Goal: Task Accomplishment & Management: Use online tool/utility

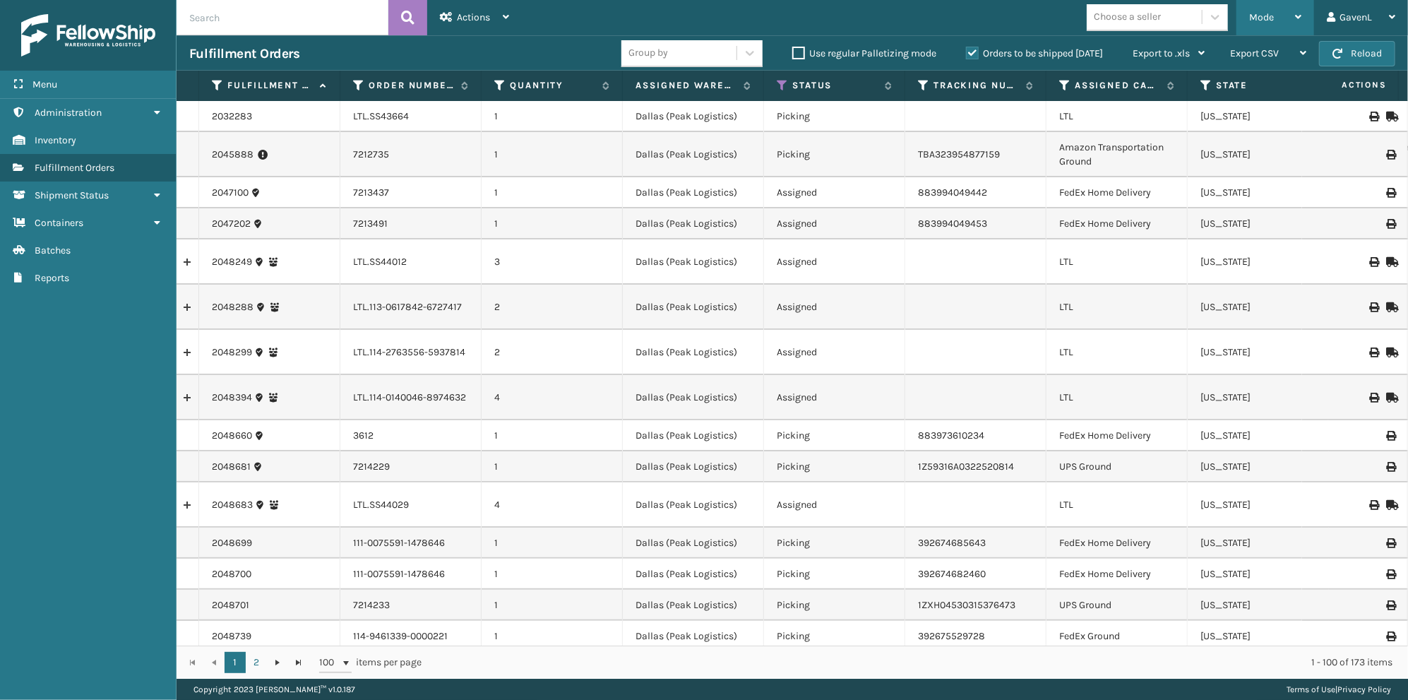
click at [1290, 21] on div "Mode" at bounding box center [1275, 17] width 52 height 35
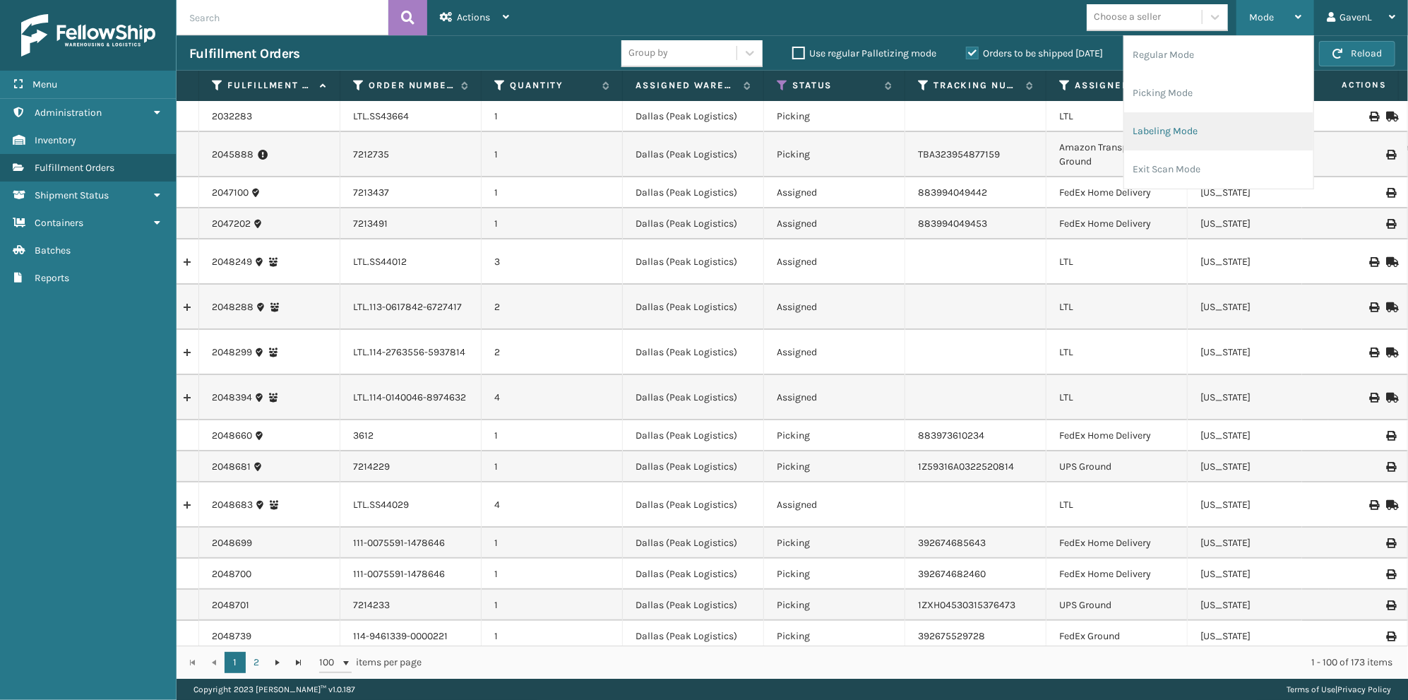
click at [1191, 127] on li "Labeling Mode" at bounding box center [1218, 131] width 189 height 38
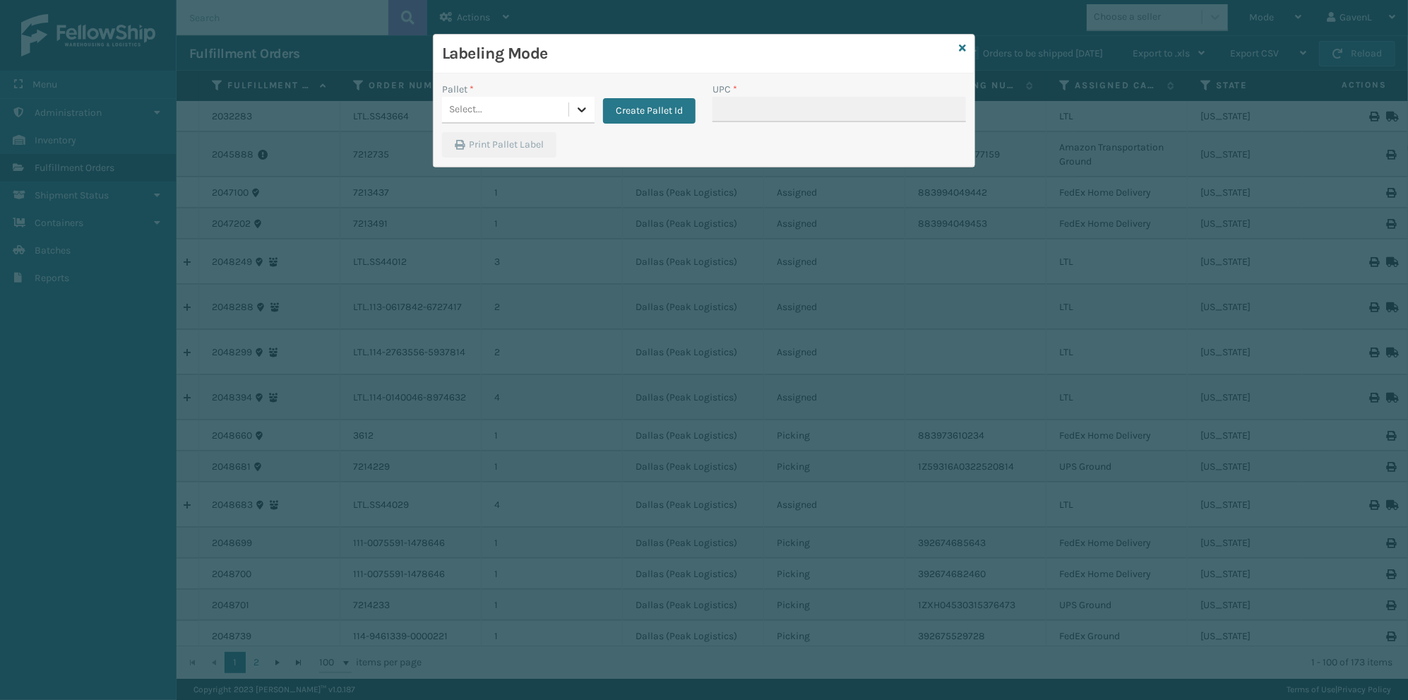
click at [581, 112] on icon at bounding box center [582, 109] width 14 height 14
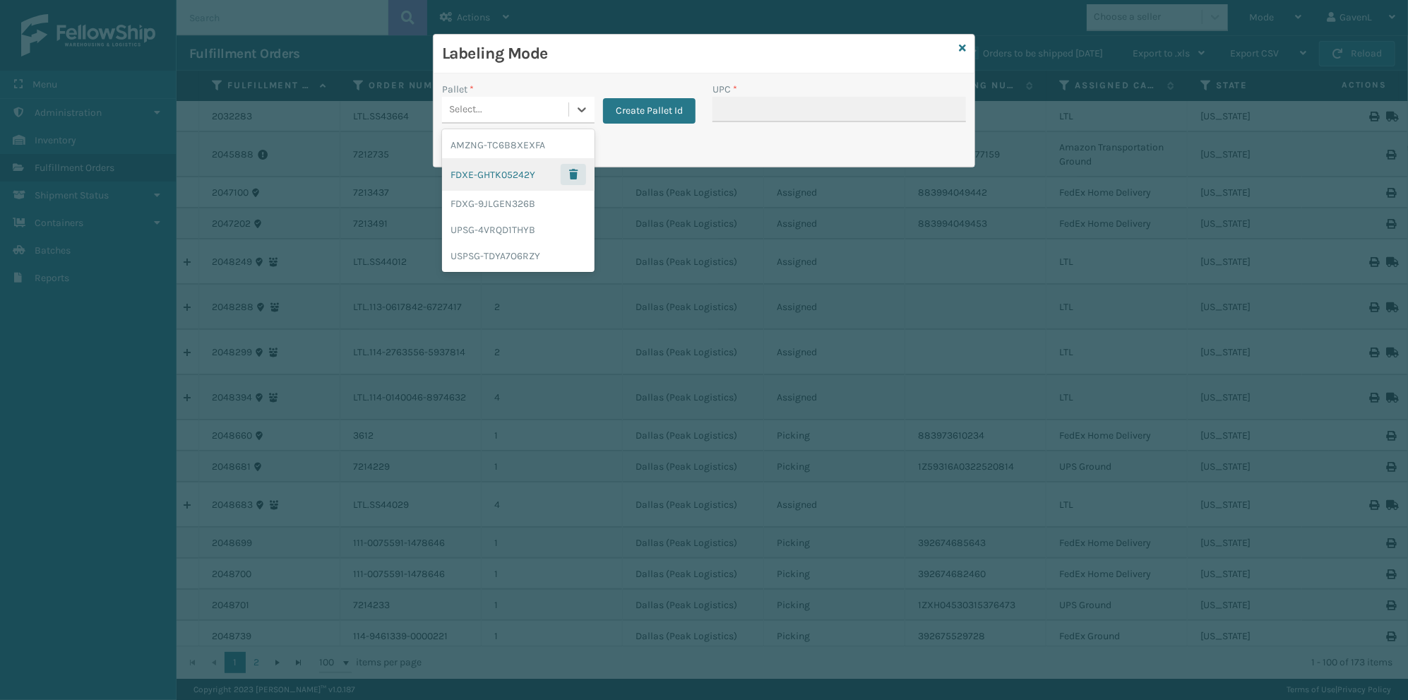
click at [573, 174] on span "button" at bounding box center [573, 175] width 8 height 10
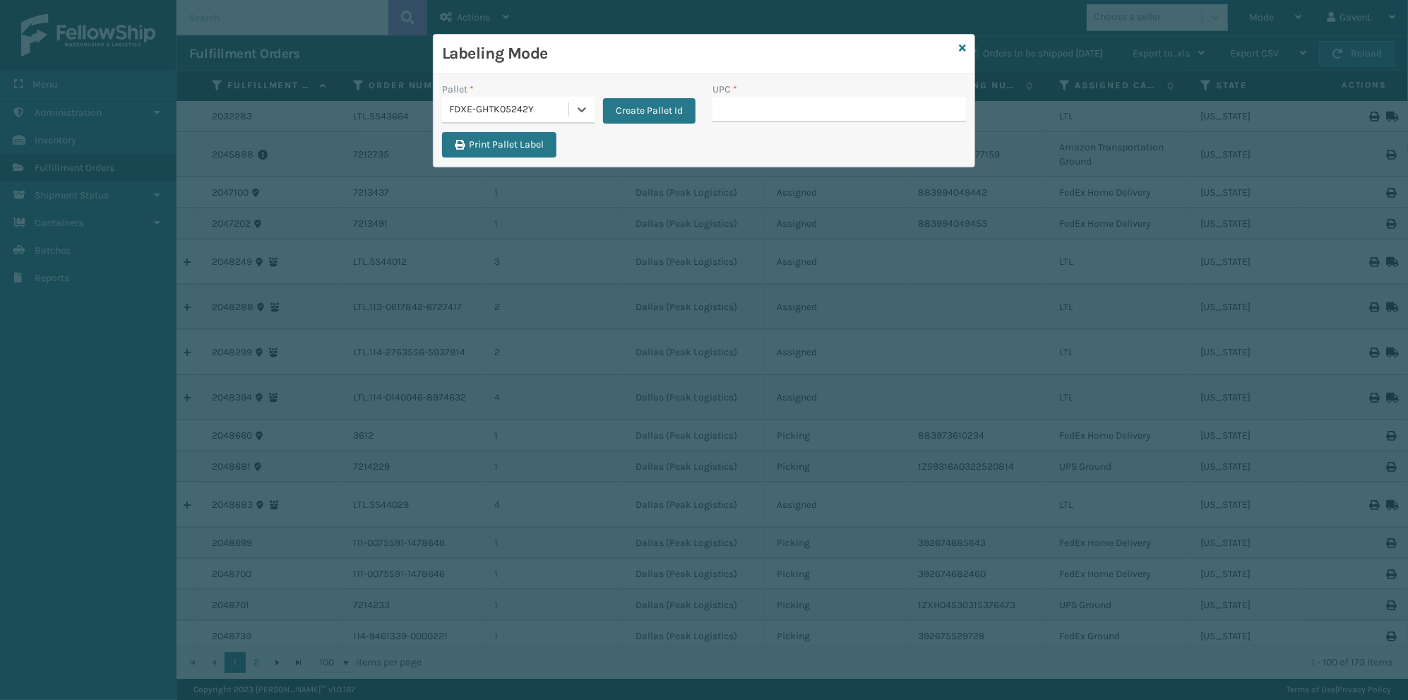
click at [617, 135] on div "Print Pallet Label" at bounding box center [704, 149] width 541 height 34
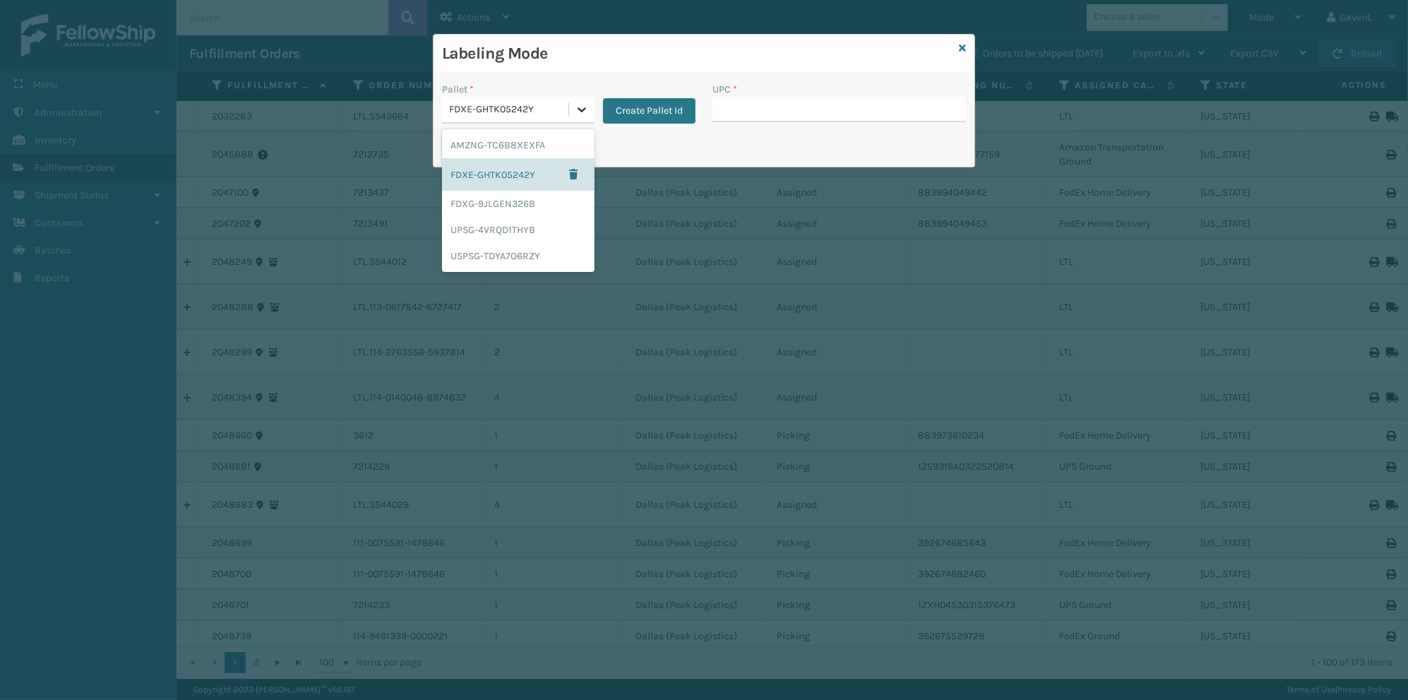
click at [581, 116] on div at bounding box center [581, 109] width 25 height 25
click at [574, 178] on span "button" at bounding box center [573, 175] width 8 height 10
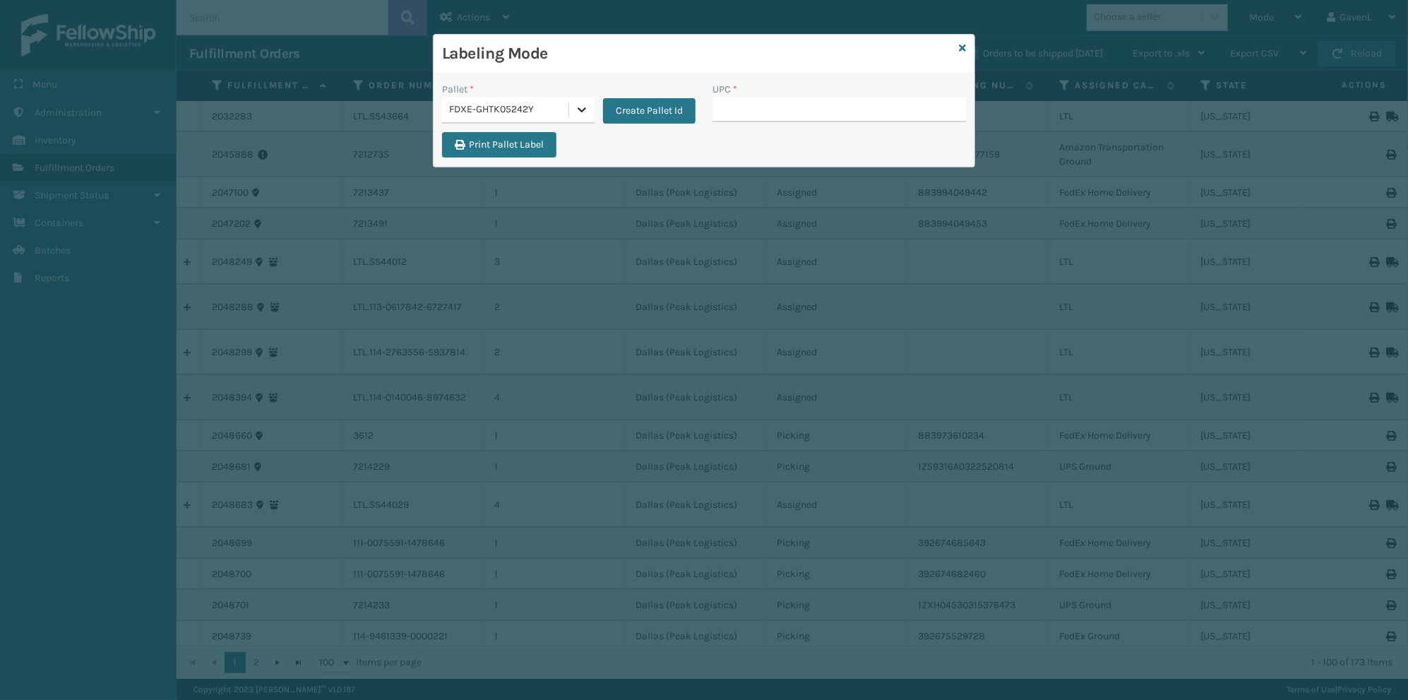
click at [582, 107] on icon at bounding box center [582, 109] width 14 height 14
drag, startPoint x: 576, startPoint y: 181, endPoint x: 579, endPoint y: 116, distance: 65.1
click at [579, 116] on icon at bounding box center [582, 109] width 14 height 14
drag, startPoint x: 571, startPoint y: 172, endPoint x: 584, endPoint y: 99, distance: 74.7
click at [584, 99] on div at bounding box center [581, 109] width 25 height 25
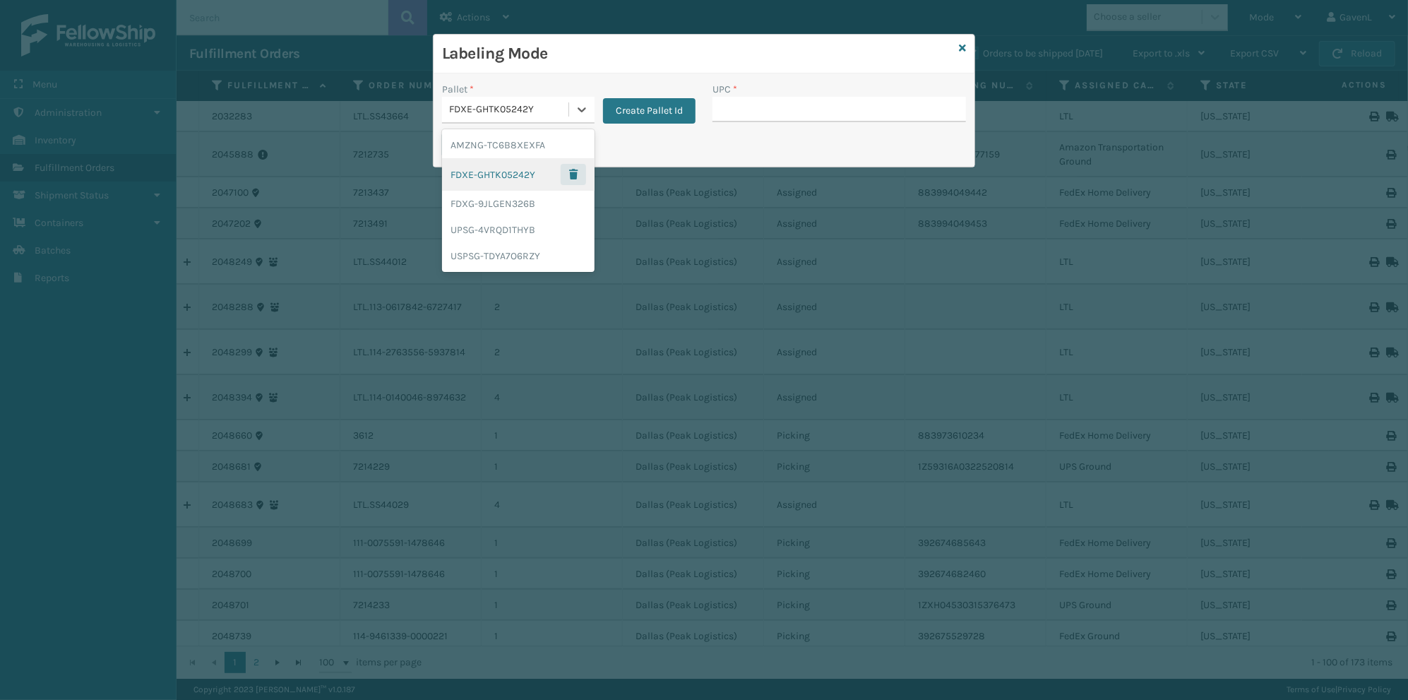
click at [569, 172] on span "button" at bounding box center [573, 175] width 8 height 10
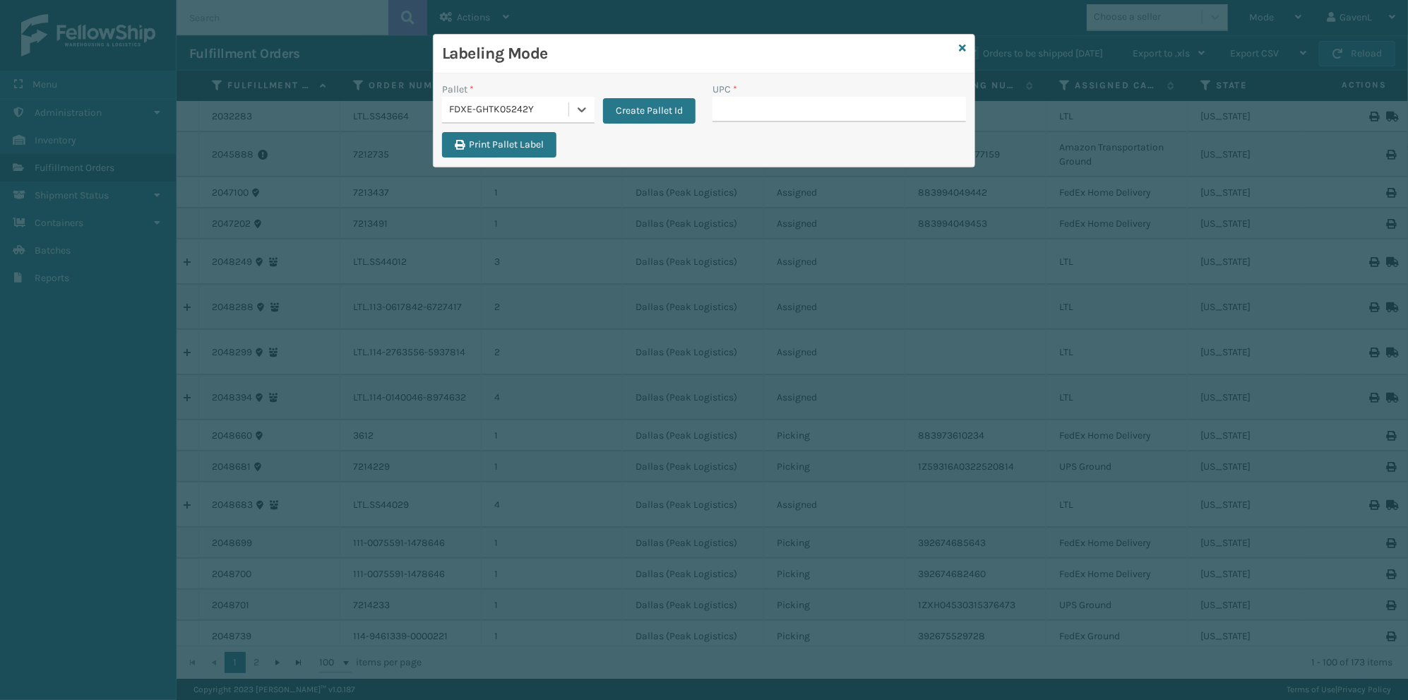
click at [529, 61] on h3 "Labeling Mode" at bounding box center [697, 53] width 511 height 21
click at [961, 44] on icon at bounding box center [962, 48] width 7 height 10
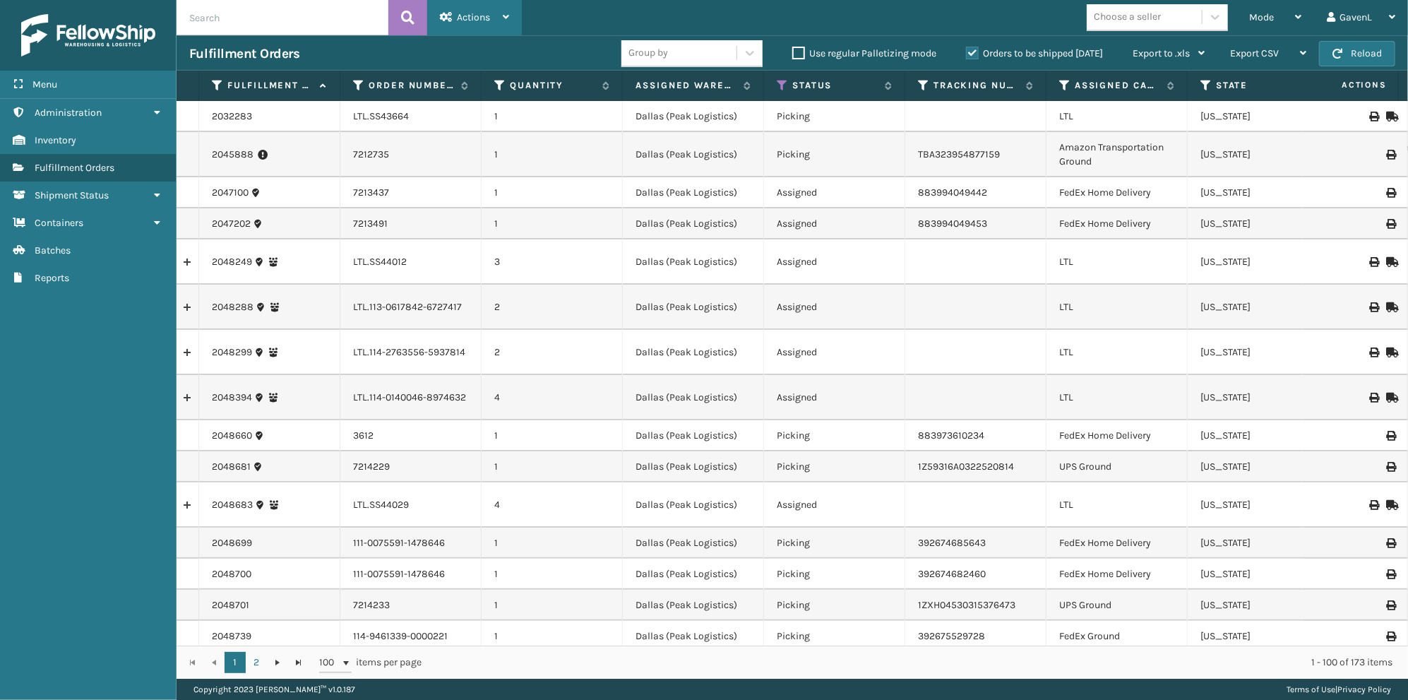
click at [513, 14] on div "Actions Settings Remove All Filters Export Labels Bulk Print Close Out Palletiz…" at bounding box center [474, 17] width 95 height 35
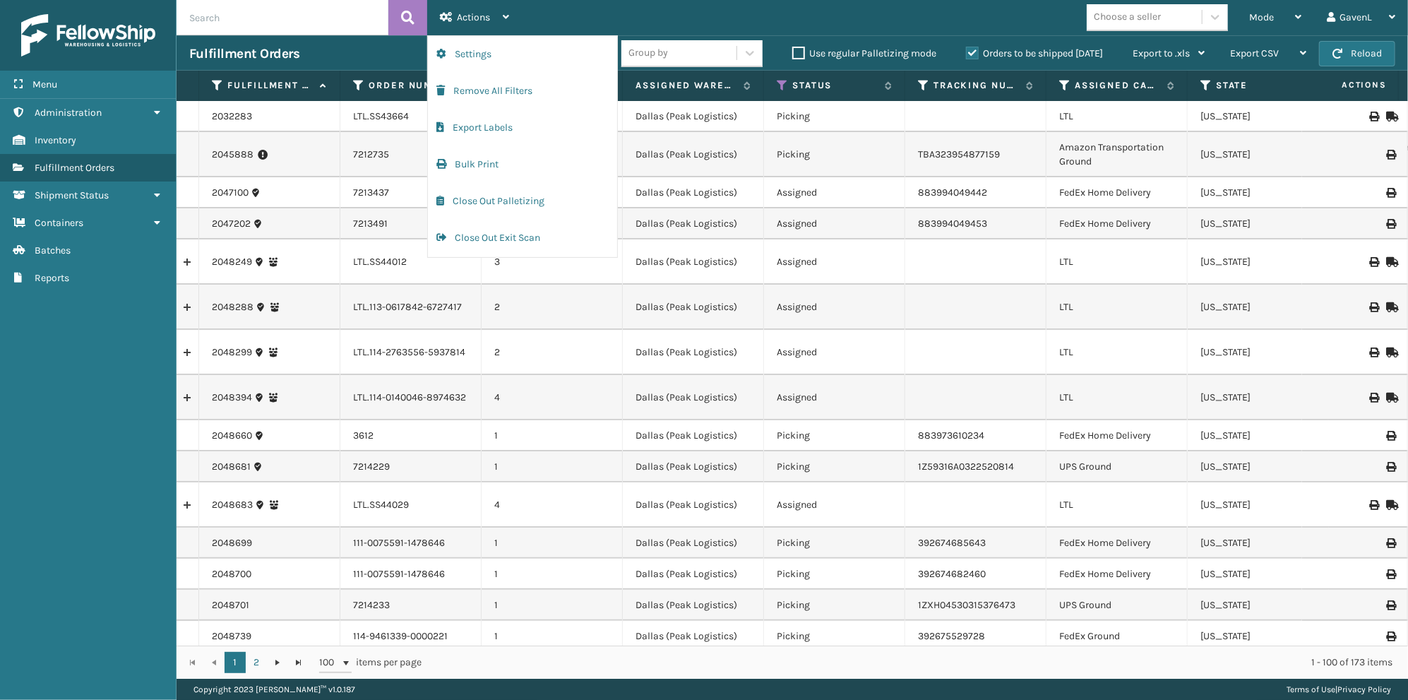
click at [573, 17] on div "Mode Regular Mode Picking Mode Labeling Mode Exit Scan Mode Choose a seller Gav…" at bounding box center [965, 17] width 886 height 35
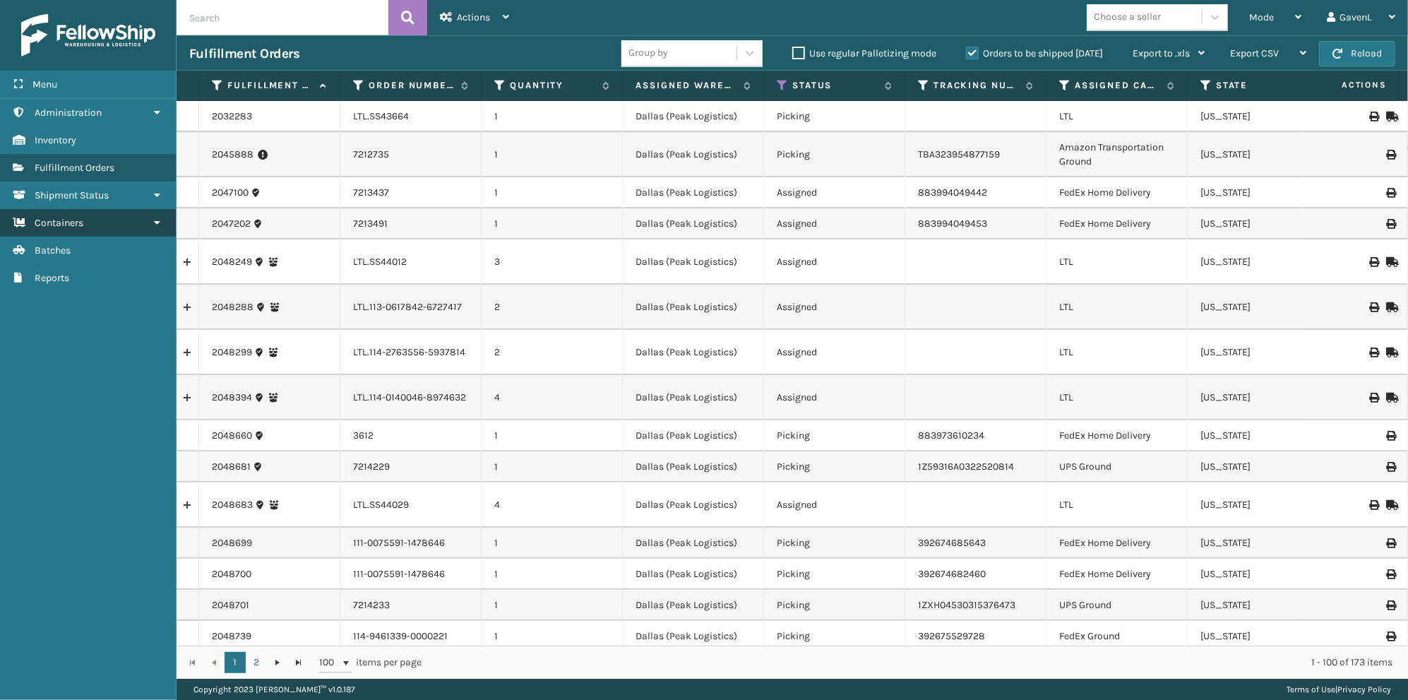
click at [133, 229] on link "Containers" at bounding box center [88, 223] width 176 height 28
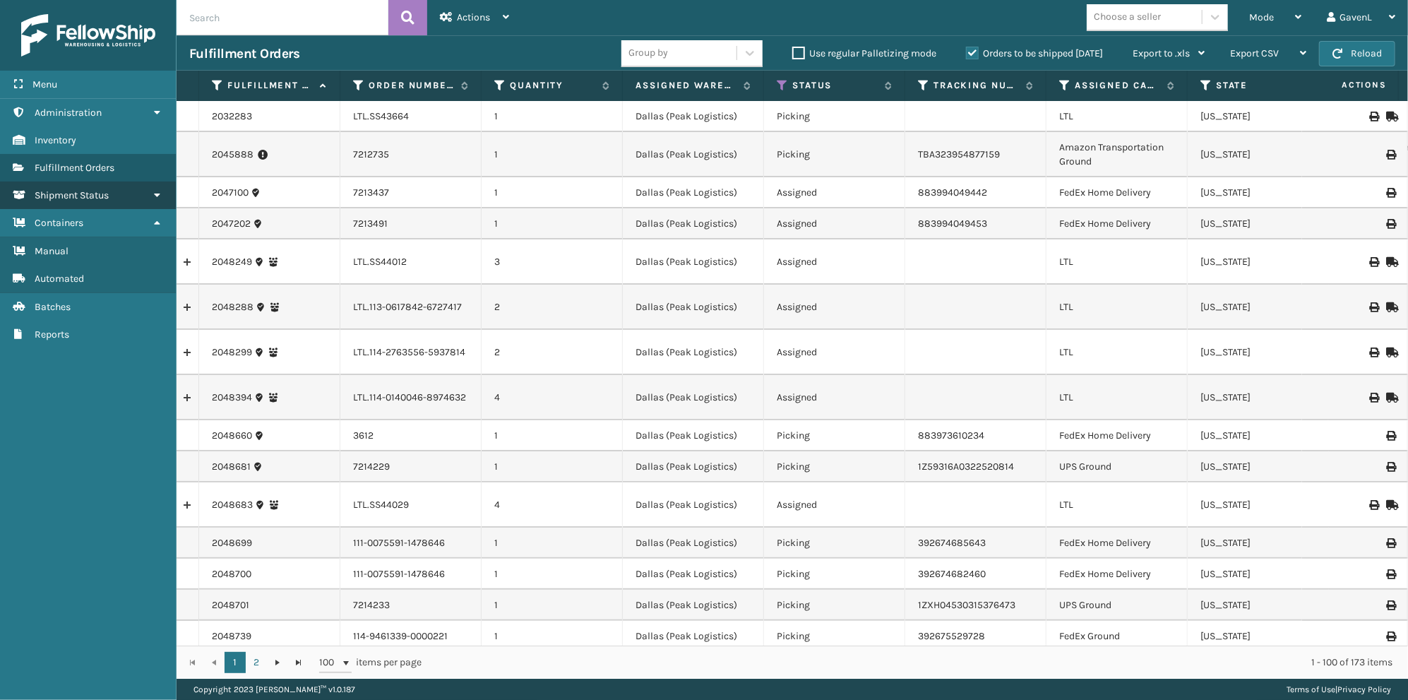
click at [146, 184] on link "Shipment Status" at bounding box center [88, 196] width 176 height 28
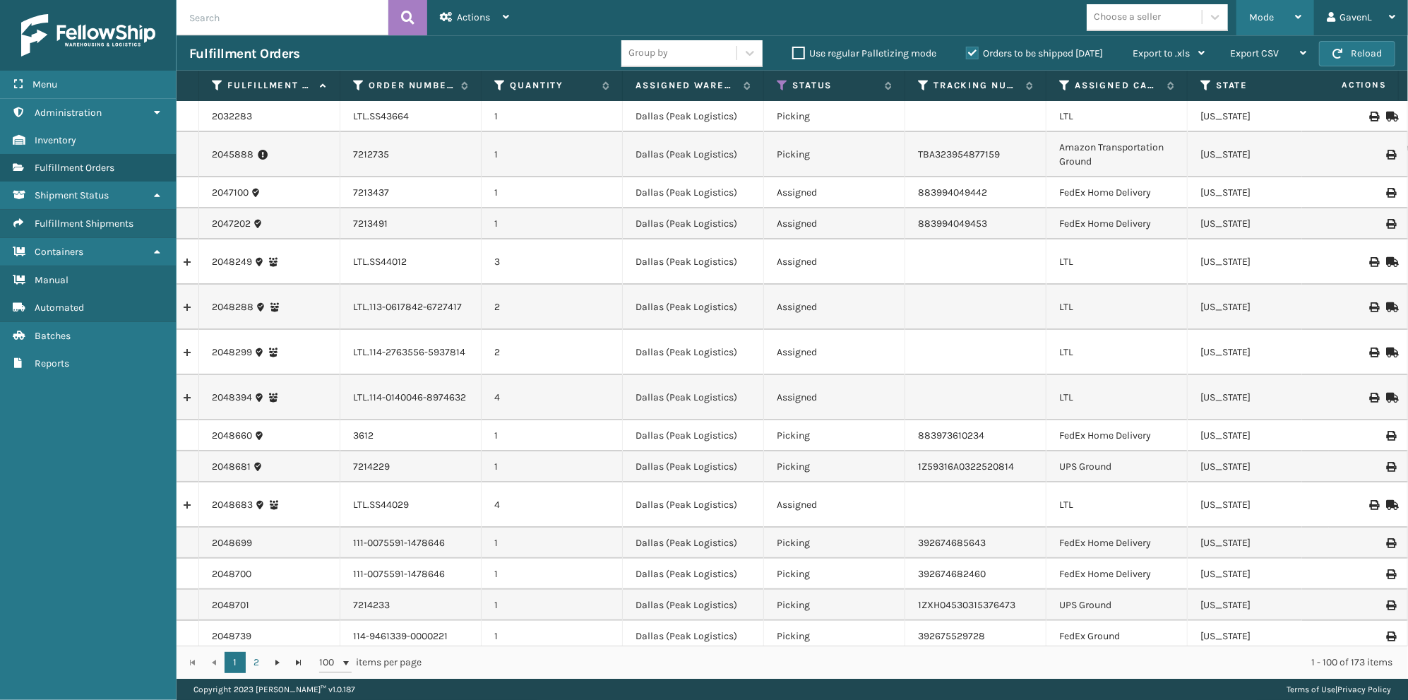
click at [1267, 18] on span "Mode" at bounding box center [1261, 17] width 25 height 12
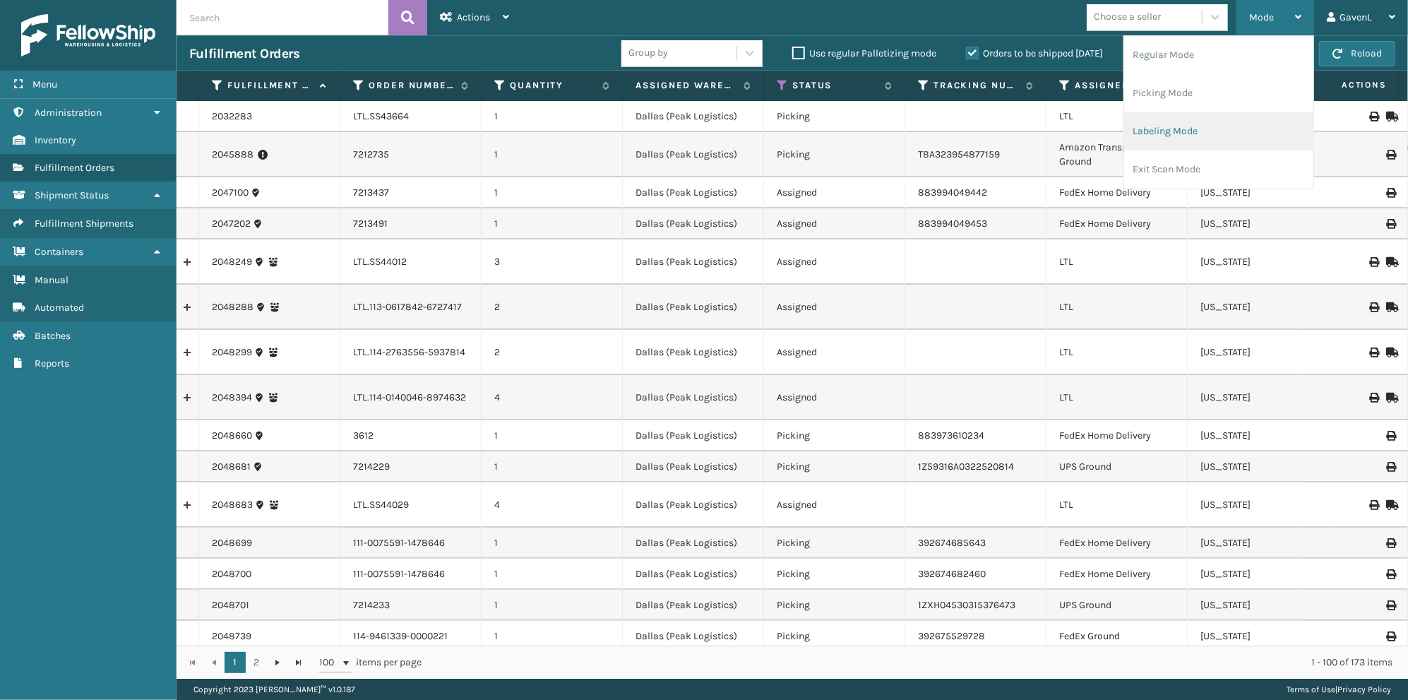
click at [1160, 141] on li "Labeling Mode" at bounding box center [1218, 131] width 189 height 38
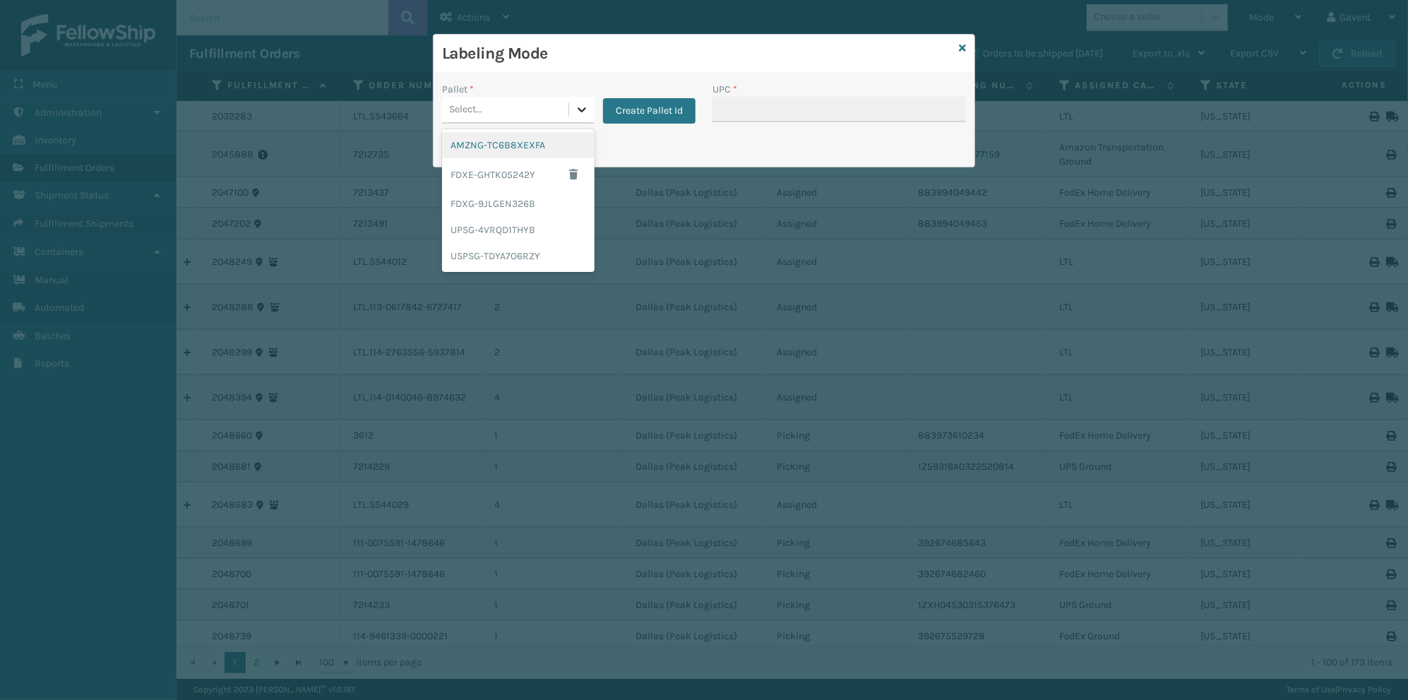
click at [586, 109] on icon at bounding box center [582, 109] width 14 height 14
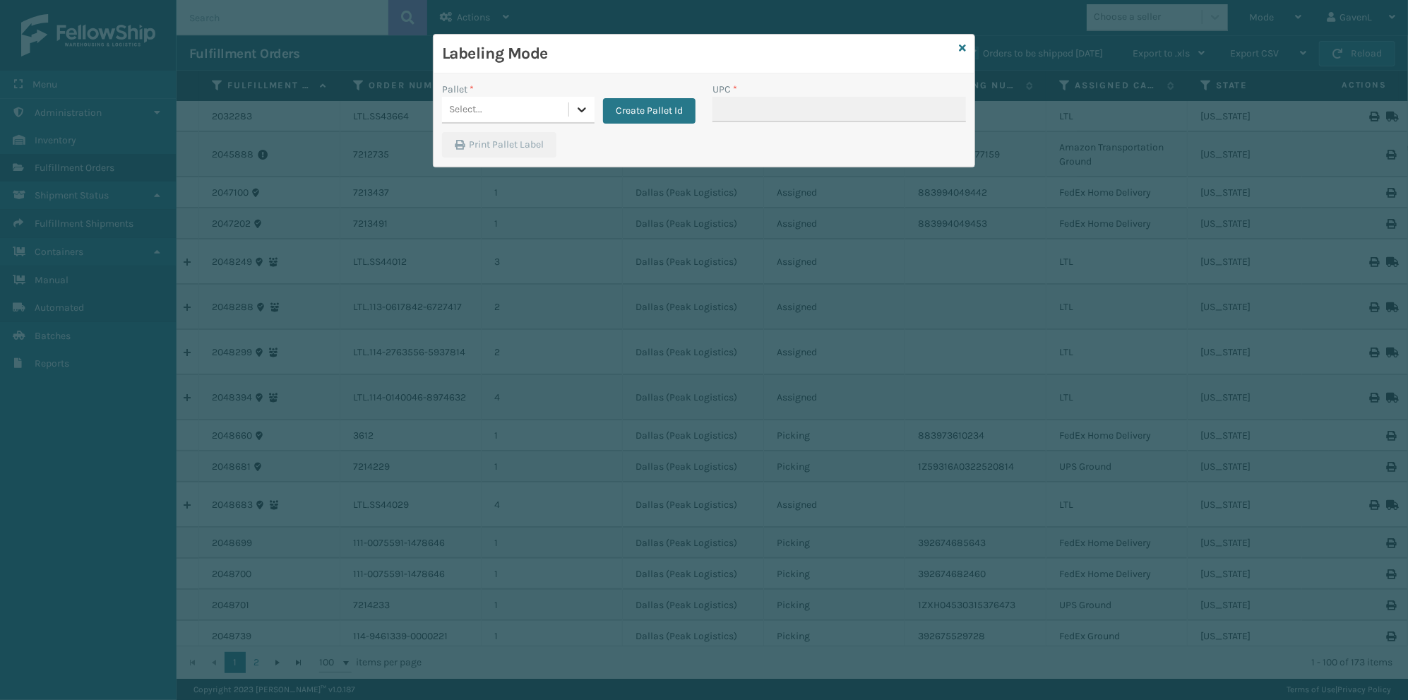
click at [581, 107] on icon at bounding box center [582, 109] width 14 height 14
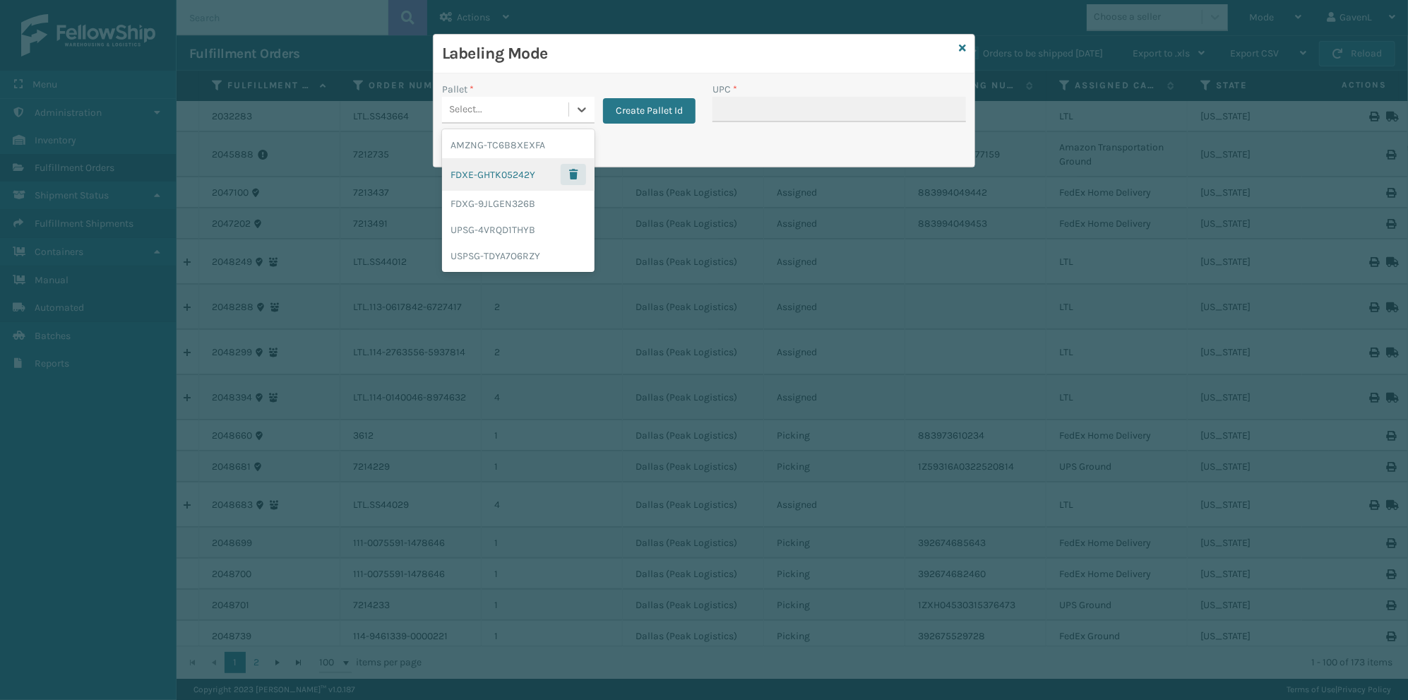
click at [574, 175] on span "button" at bounding box center [573, 175] width 8 height 10
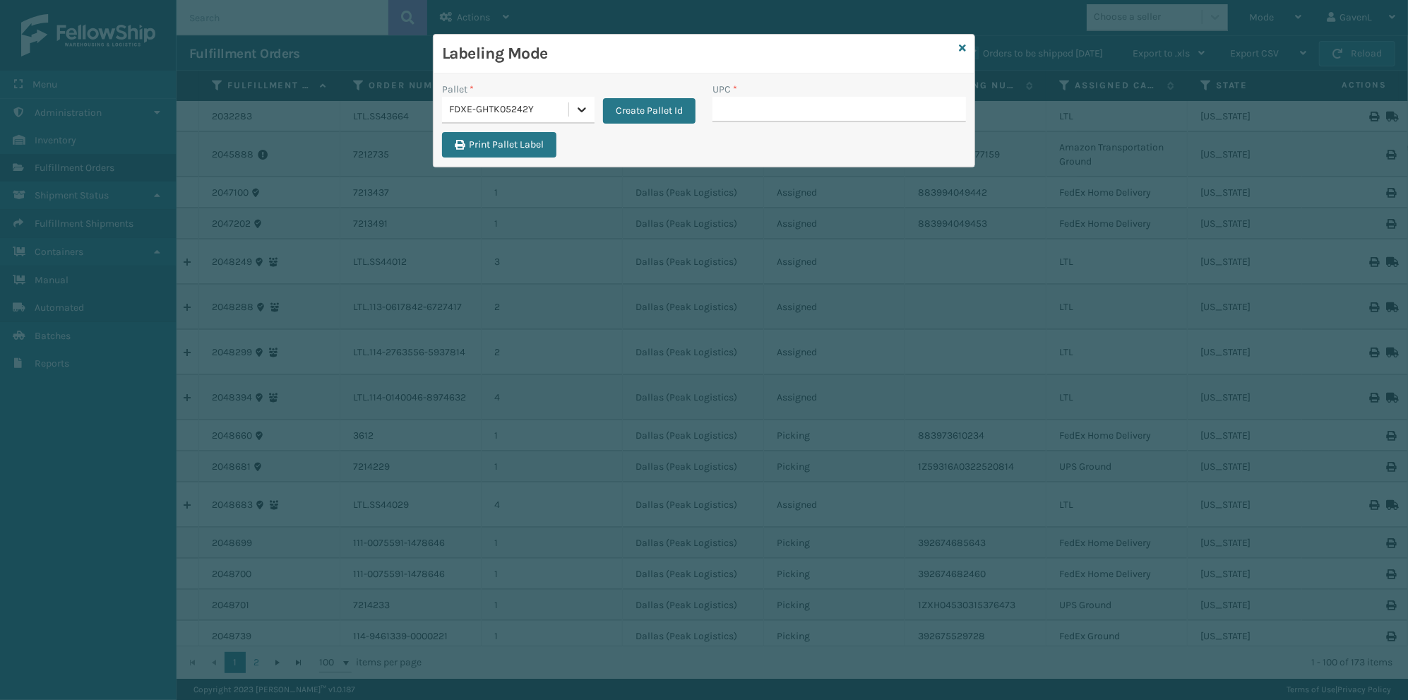
click at [584, 112] on icon at bounding box center [582, 109] width 14 height 14
click at [951, 45] on h3 "Labeling Mode" at bounding box center [697, 53] width 511 height 21
click at [957, 48] on div "Labeling Mode" at bounding box center [704, 54] width 541 height 39
click at [965, 51] on icon at bounding box center [962, 48] width 7 height 10
